Goal: Task Accomplishment & Management: Manage account settings

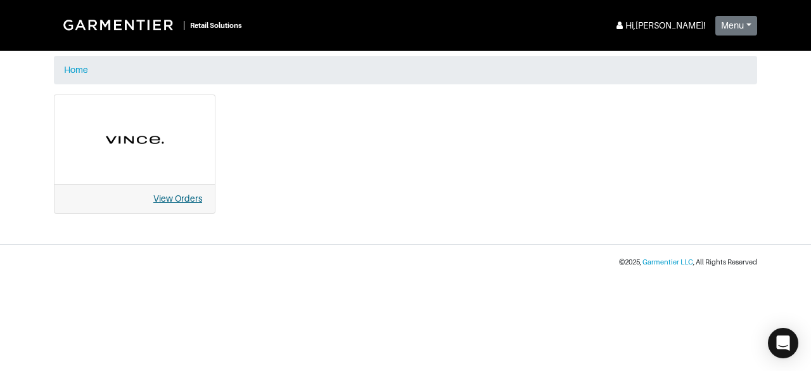
click at [184, 198] on link "View Orders" at bounding box center [177, 198] width 49 height 10
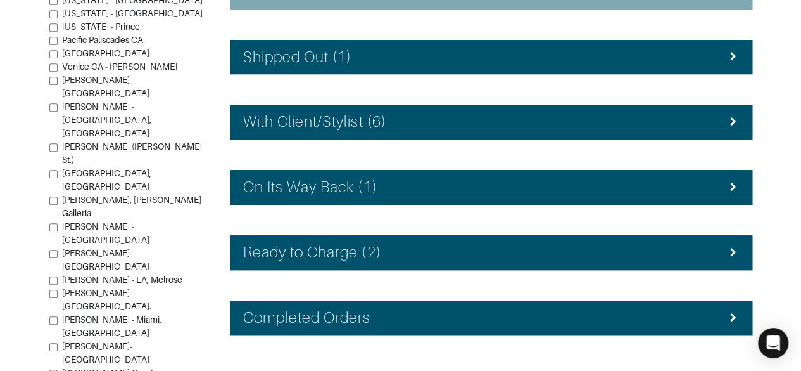
scroll to position [348, 0]
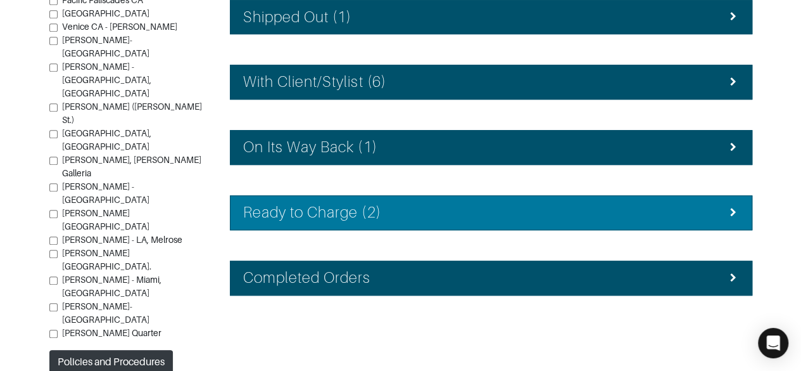
click at [653, 207] on div "Ready to Charge (2)" at bounding box center [491, 212] width 496 height 18
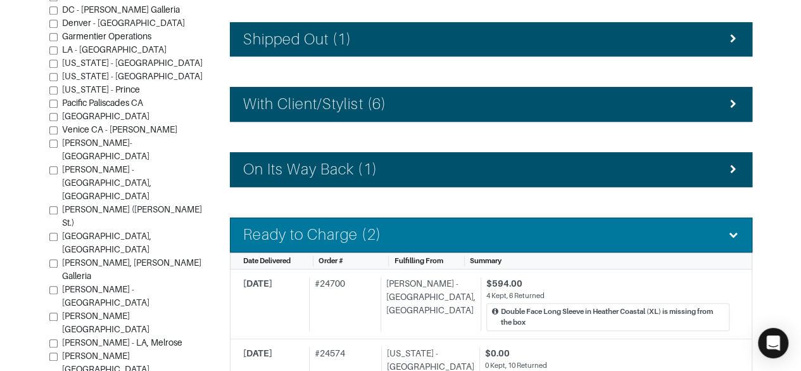
scroll to position [322, 0]
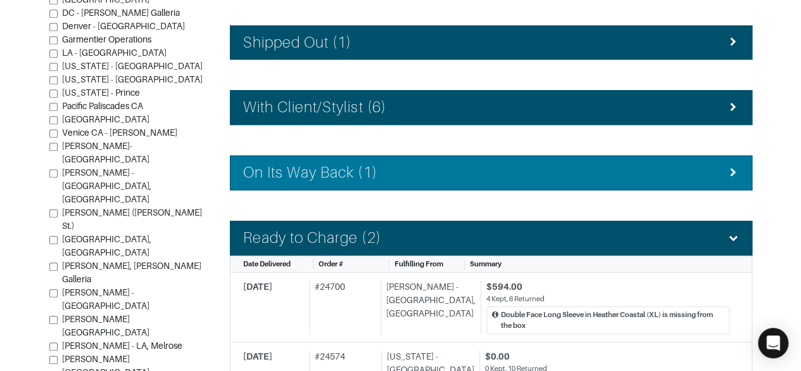
click at [644, 170] on div "On Its Way Back (1)" at bounding box center [491, 172] width 496 height 18
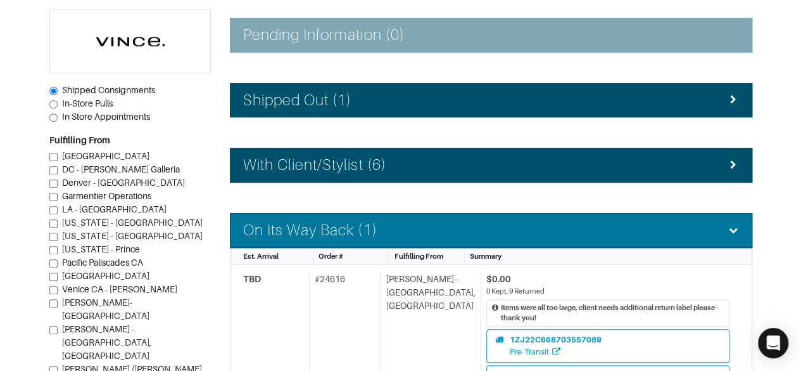
scroll to position [264, 0]
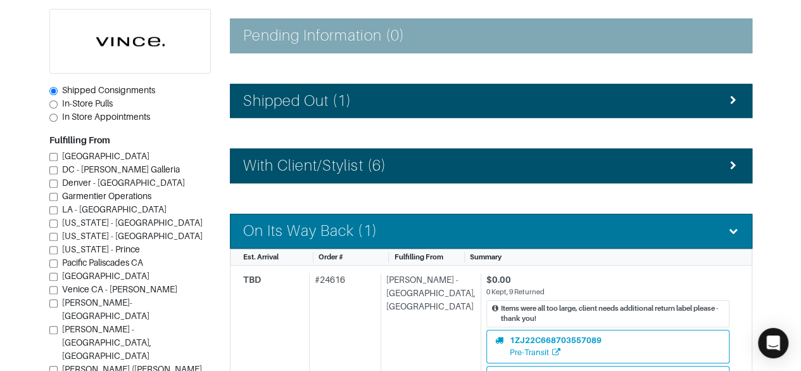
click at [654, 151] on li "With Client/Stylist (6)" at bounding box center [491, 165] width 523 height 35
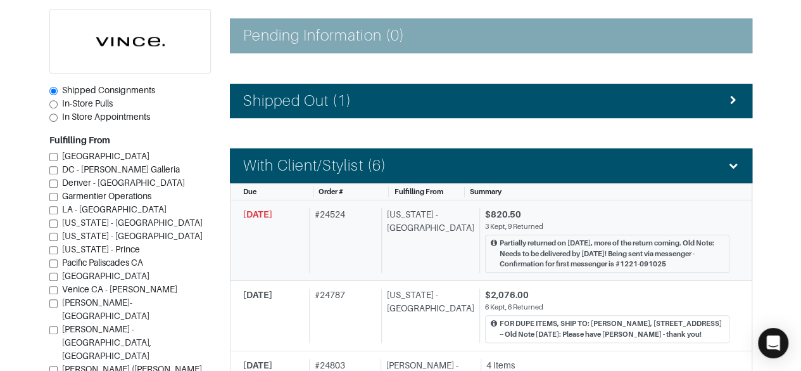
click at [677, 215] on div "$820.50" at bounding box center [607, 214] width 245 height 13
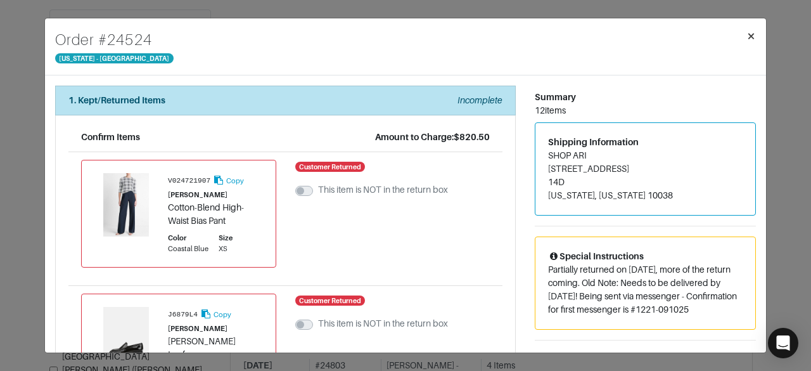
click at [748, 35] on span "×" at bounding box center [751, 35] width 10 height 17
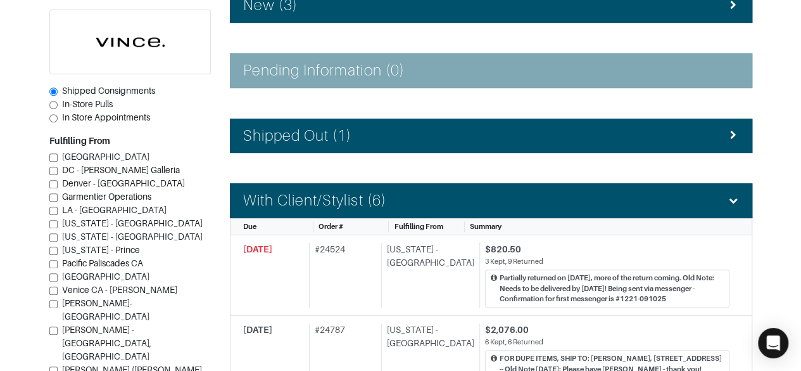
scroll to position [199, 0]
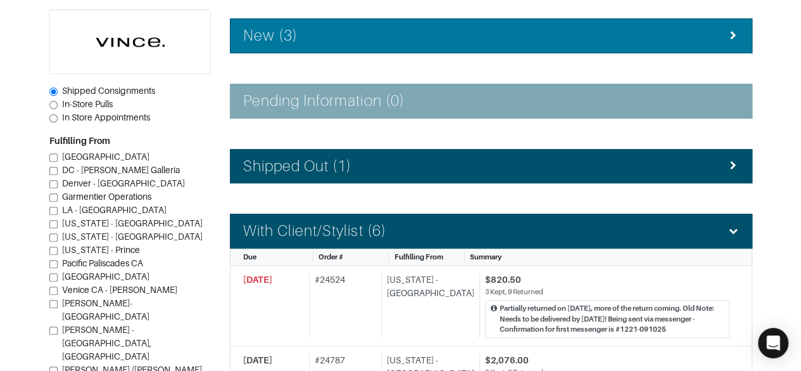
click at [663, 46] on li "New (3)" at bounding box center [491, 35] width 523 height 35
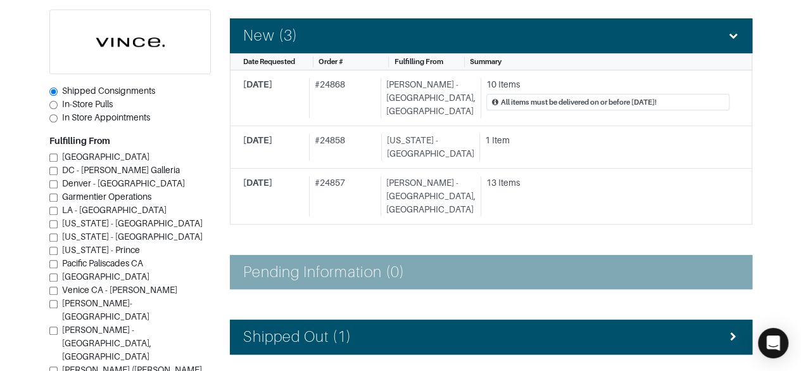
click at [103, 102] on span "In-Store Pulls" at bounding box center [87, 104] width 51 height 10
click at [58, 102] on input "In-Store Pulls" at bounding box center [53, 105] width 8 height 8
radio input "true"
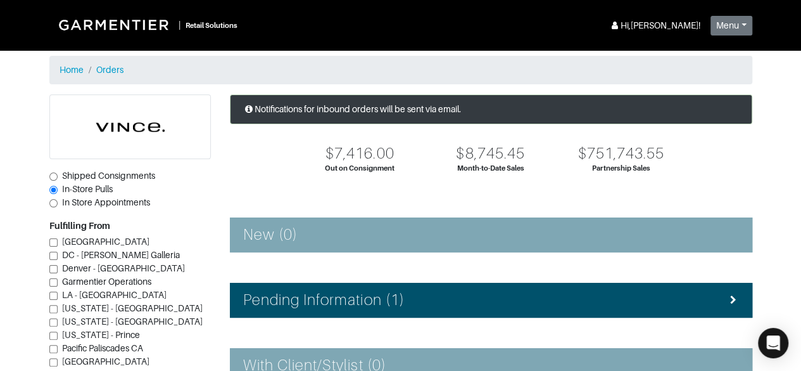
click at [70, 172] on span "Shipped Consignments" at bounding box center [108, 175] width 93 height 10
click at [58, 172] on input "Shipped Consignments" at bounding box center [53, 176] width 8 height 8
radio input "true"
